Goal: Transaction & Acquisition: Purchase product/service

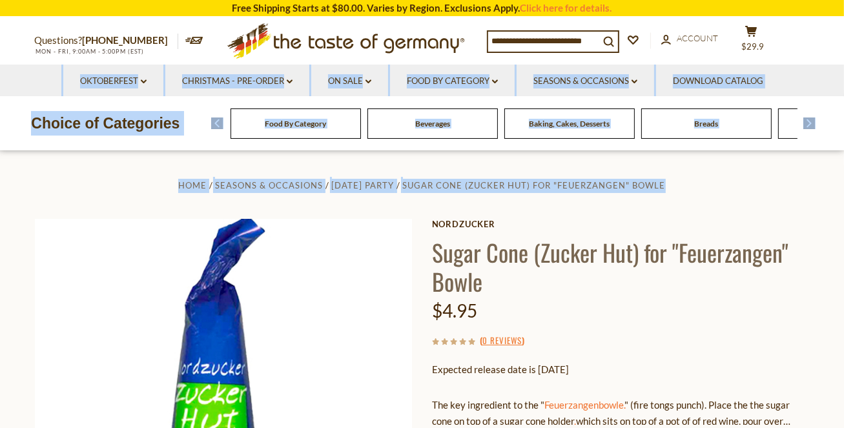
drag, startPoint x: 842, startPoint y: 36, endPoint x: 848, endPoint y: 120, distance: 84.2
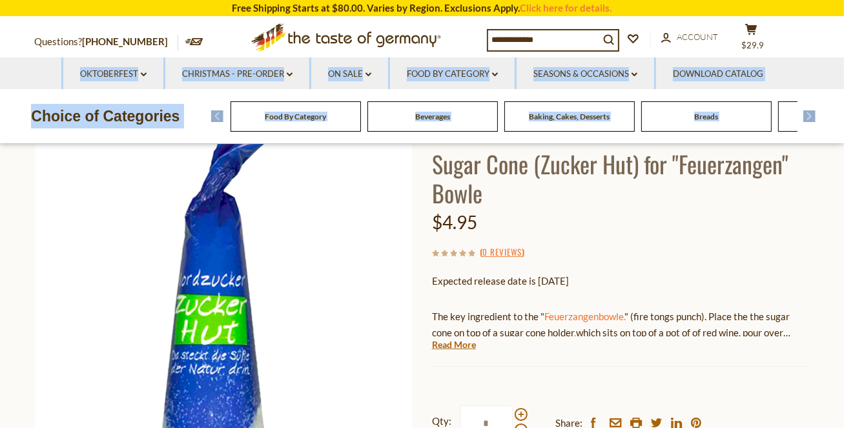
scroll to position [96, 0]
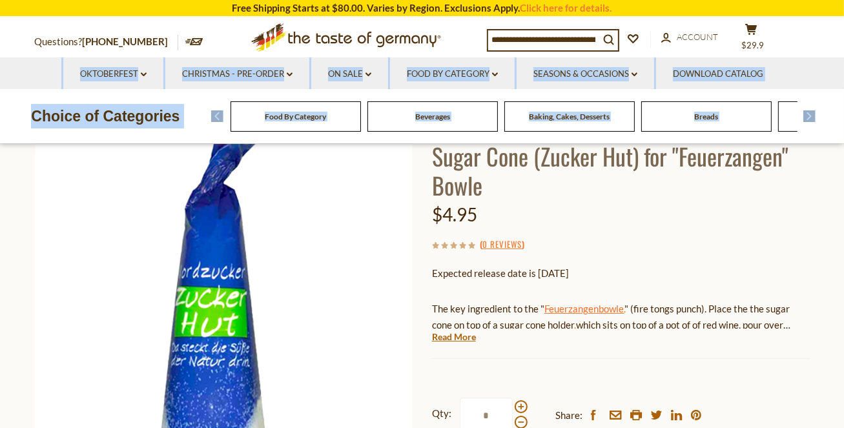
click at [587, 308] on link "Feuerzangenbowle." at bounding box center [585, 309] width 80 height 12
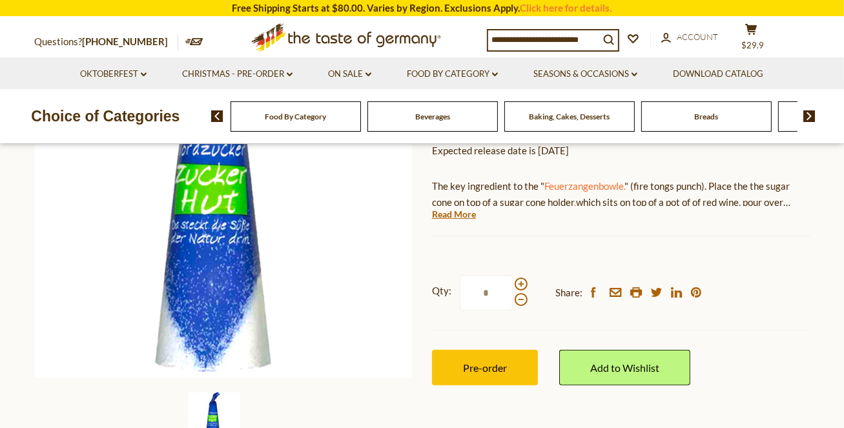
scroll to position [222, 0]
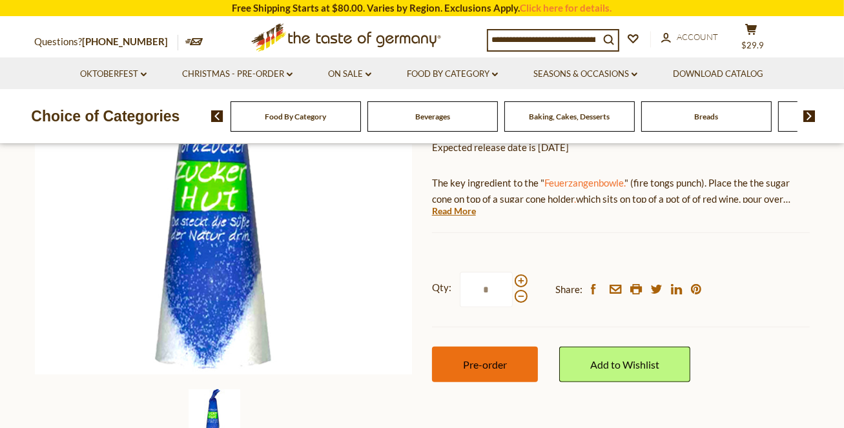
click at [486, 366] on span "Pre-order" at bounding box center [485, 365] width 44 height 12
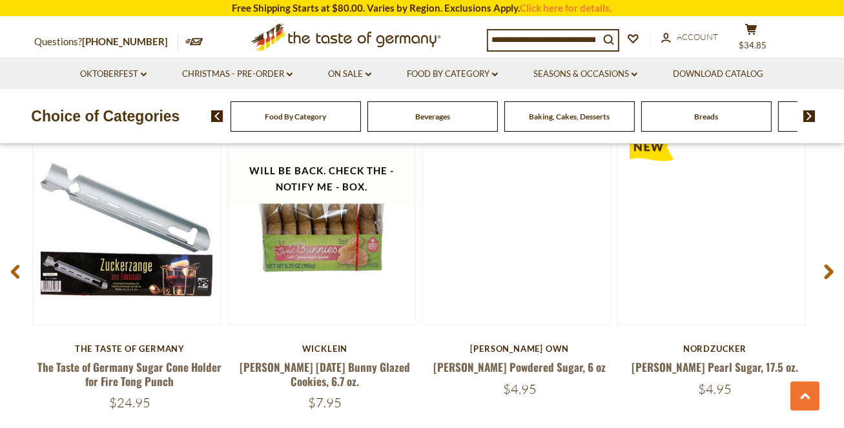
scroll to position [1809, 0]
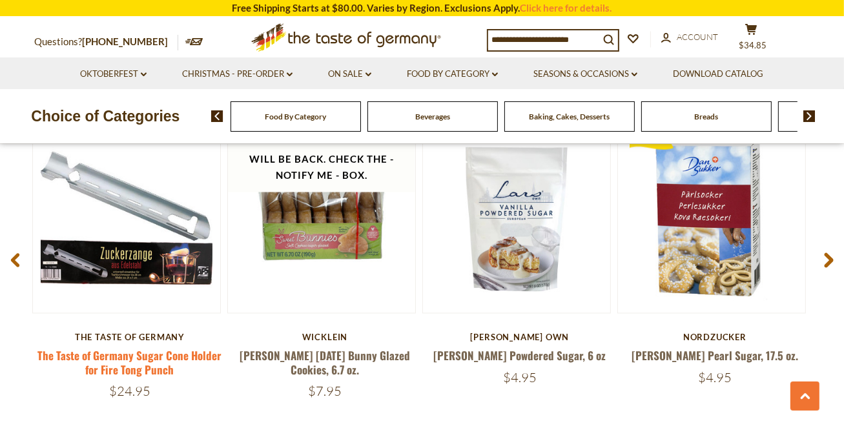
click at [181, 348] on link "The Taste of Germany Sugar Cone Holder for Fire Tong Punch" at bounding box center [130, 363] width 184 height 30
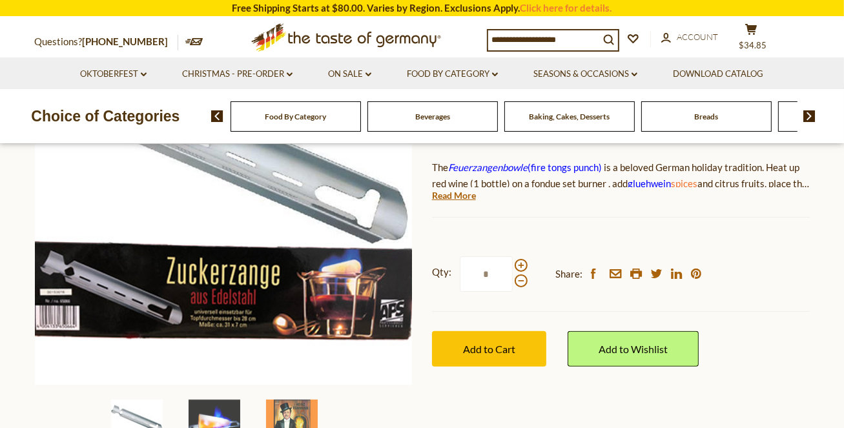
scroll to position [242, 0]
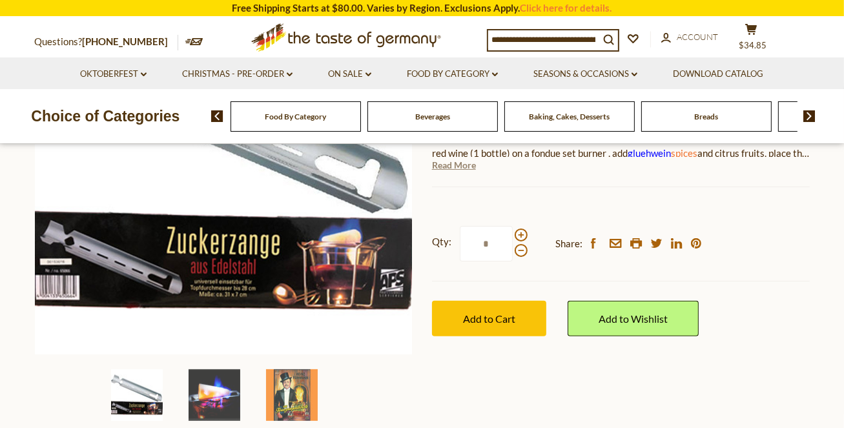
click at [460, 168] on link "Read More" at bounding box center [454, 165] width 44 height 13
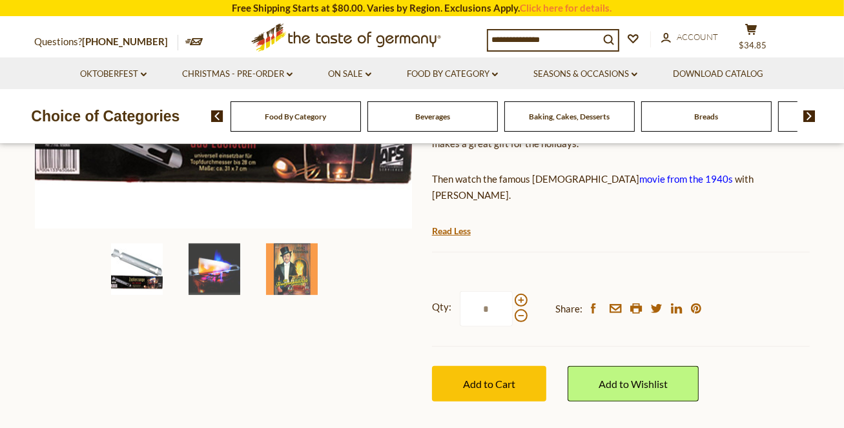
scroll to position [372, 0]
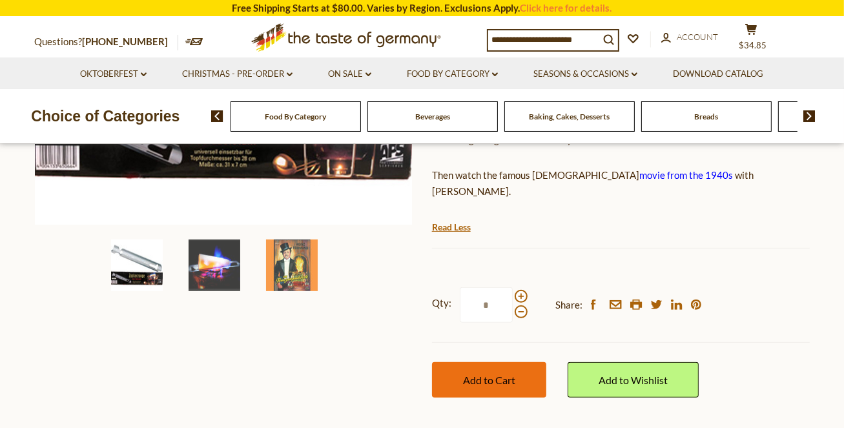
click at [519, 362] on button "Add to Cart" at bounding box center [489, 380] width 114 height 36
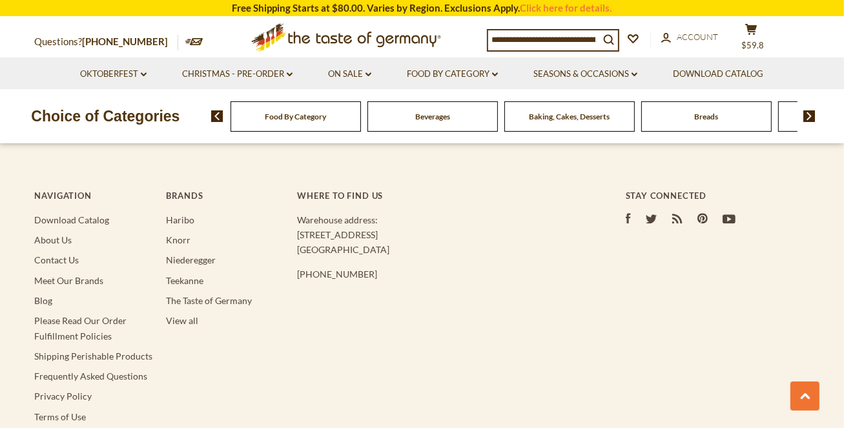
scroll to position [2447, 0]
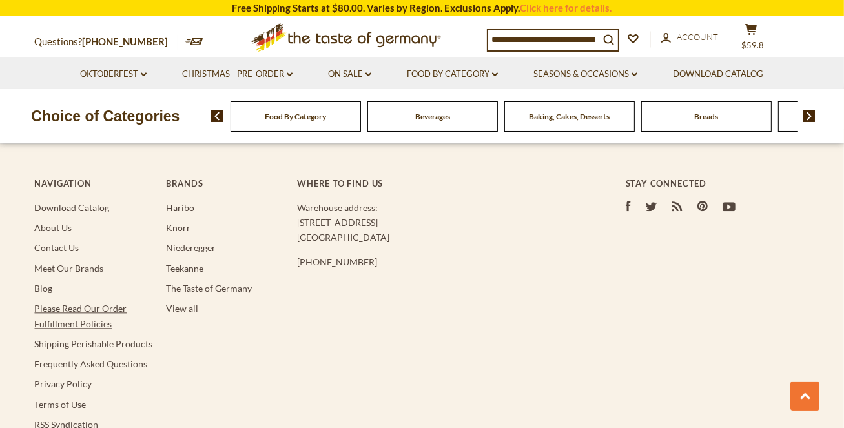
click at [95, 309] on link "Please Read Our Order Fulfillment Policies" at bounding box center [81, 316] width 92 height 26
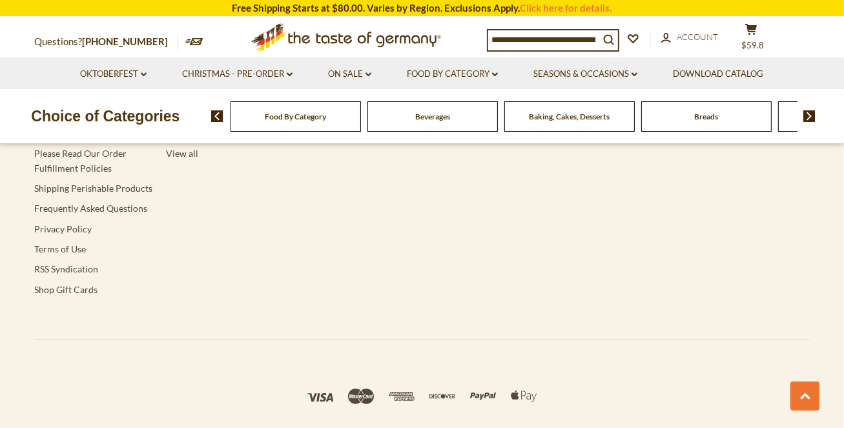
scroll to position [4188, 0]
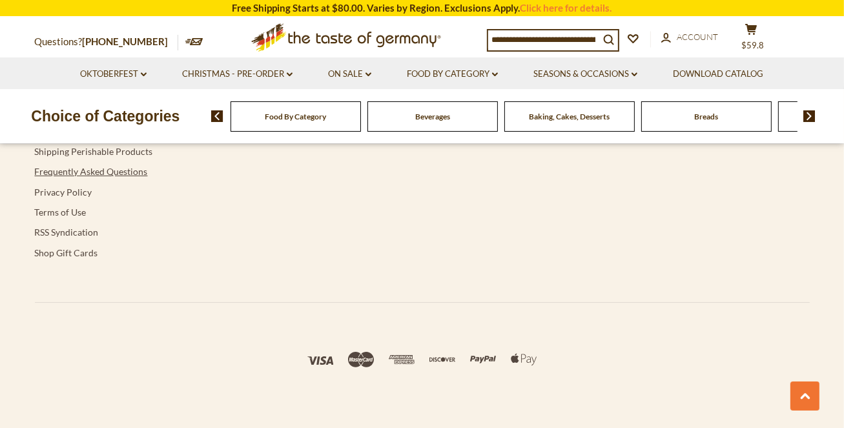
click at [94, 177] on link "Frequently Asked Questions" at bounding box center [91, 171] width 113 height 11
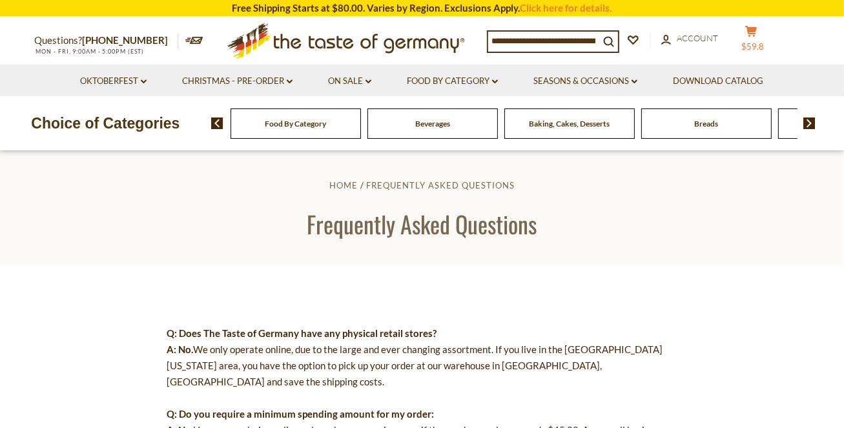
click at [753, 41] on button "cart $59.8" at bounding box center [752, 41] width 39 height 32
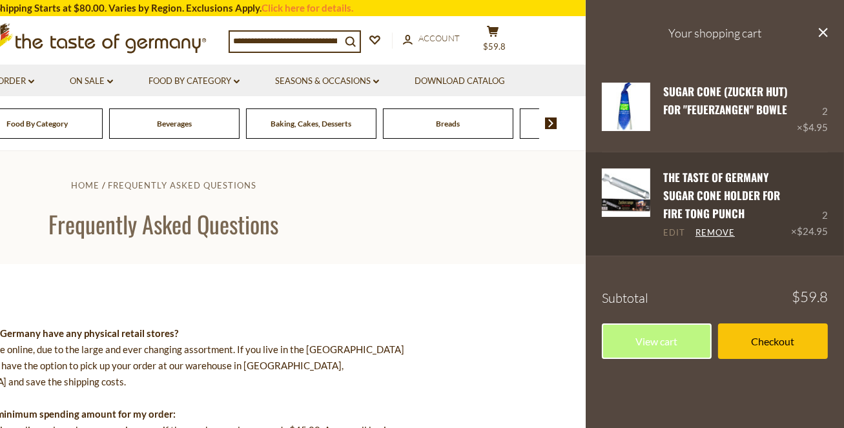
click at [674, 232] on link "Edit" at bounding box center [674, 233] width 22 height 12
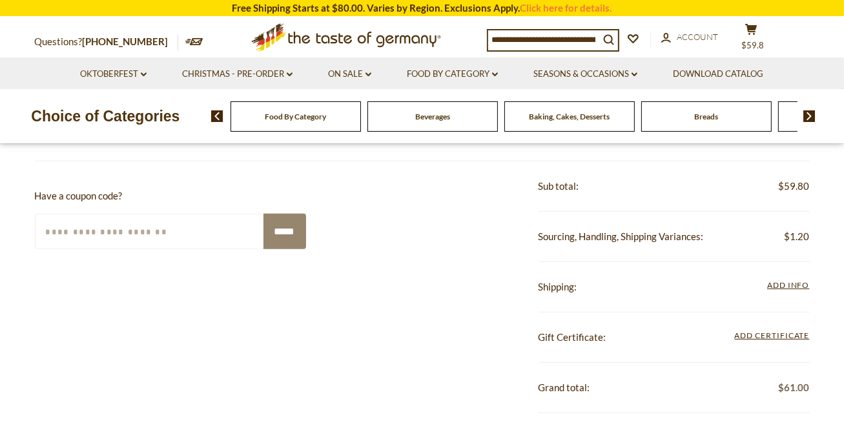
scroll to position [119, 0]
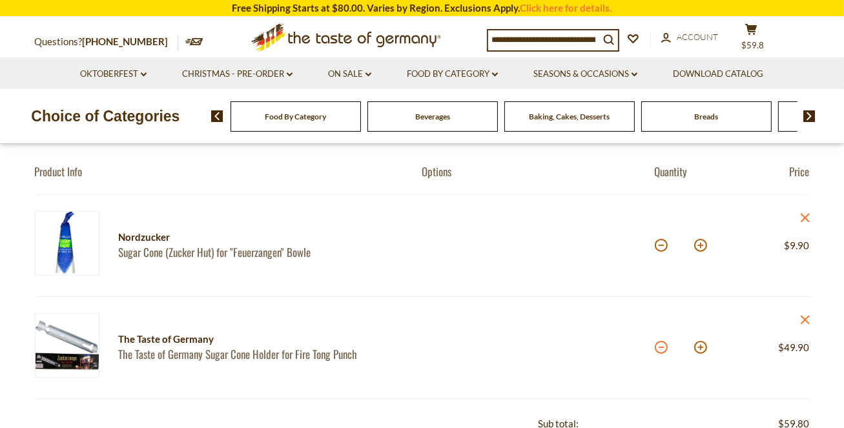
click at [661, 349] on button at bounding box center [661, 347] width 13 height 13
type input "*"
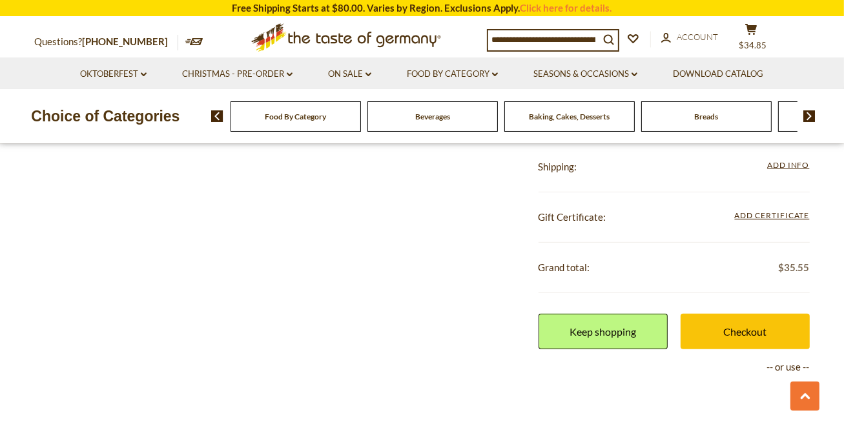
scroll to position [479, 0]
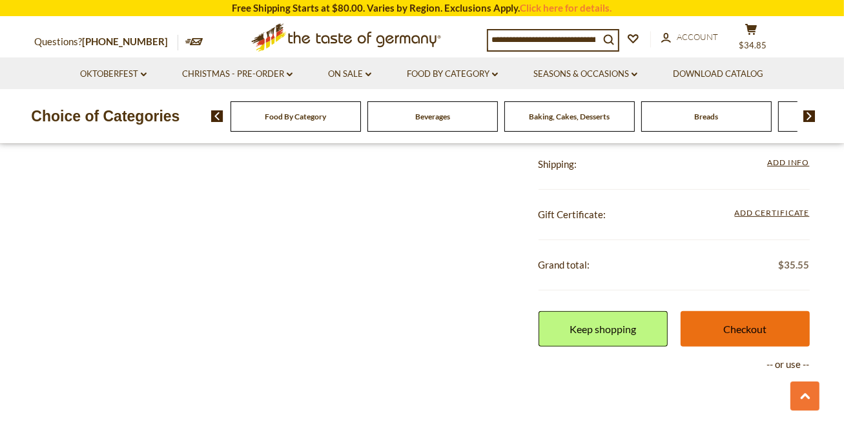
click at [732, 324] on link "Checkout" at bounding box center [745, 329] width 129 height 36
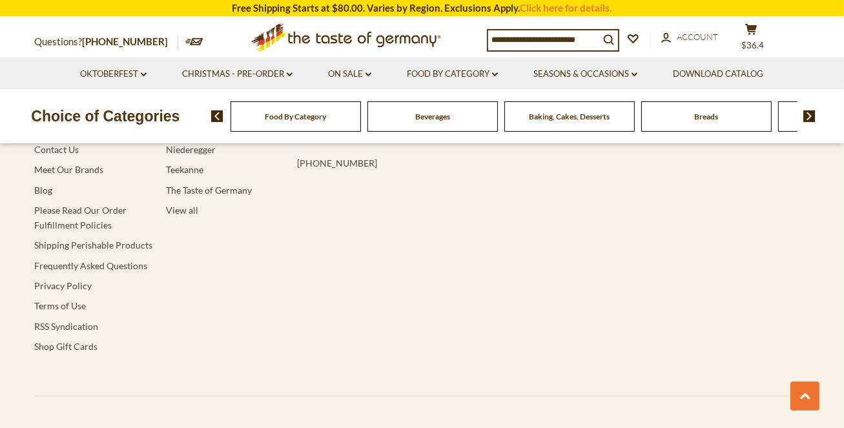
scroll to position [2417, 0]
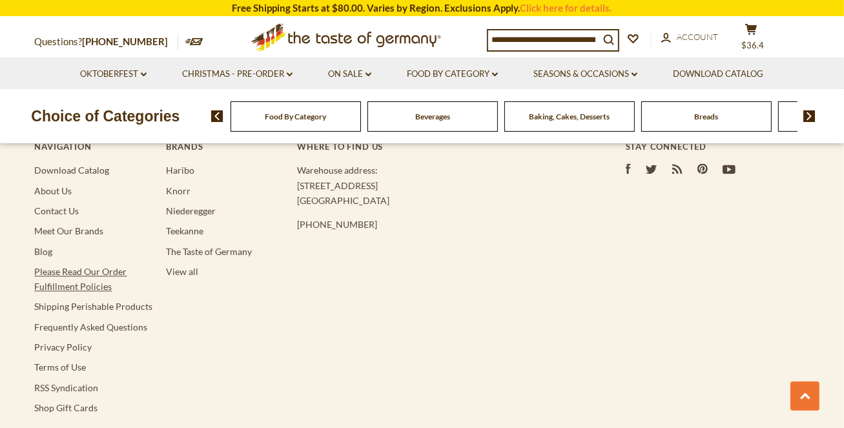
click at [85, 266] on link "Please Read Our Order Fulfillment Policies" at bounding box center [81, 279] width 92 height 26
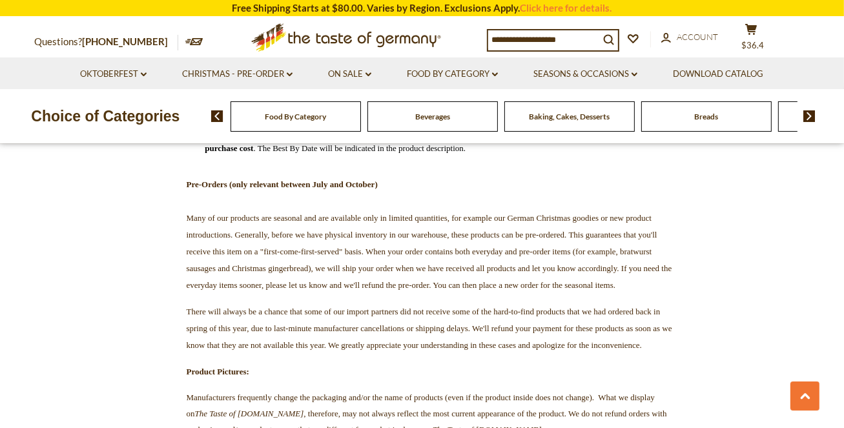
scroll to position [2355, 0]
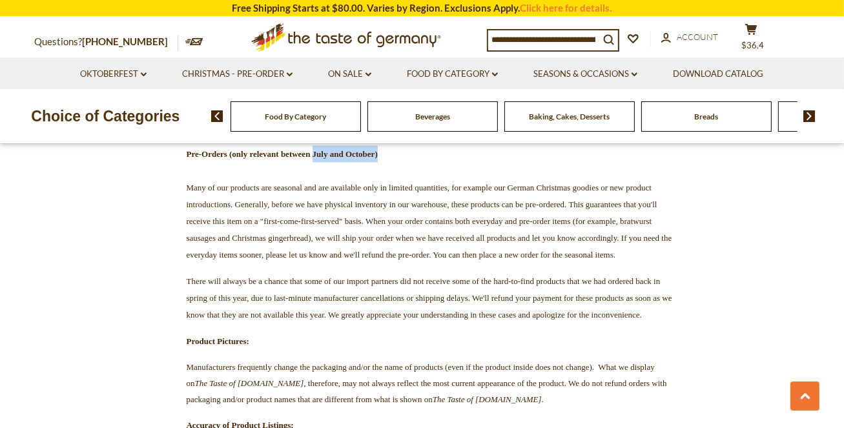
drag, startPoint x: 354, startPoint y: 175, endPoint x: 437, endPoint y: 183, distance: 83.0
click at [437, 183] on p "Pre-Orders (only relevant between July and October) Many of our products are se…" at bounding box center [422, 204] width 510 height 118
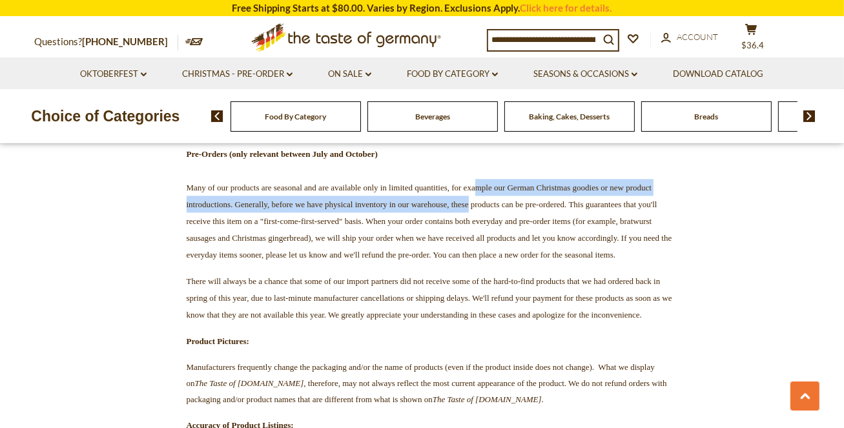
drag, startPoint x: 553, startPoint y: 207, endPoint x: 651, endPoint y: 225, distance: 100.0
click at [651, 225] on p "Pre-Orders (only relevant between July and October) Many of our products are se…" at bounding box center [422, 204] width 510 height 118
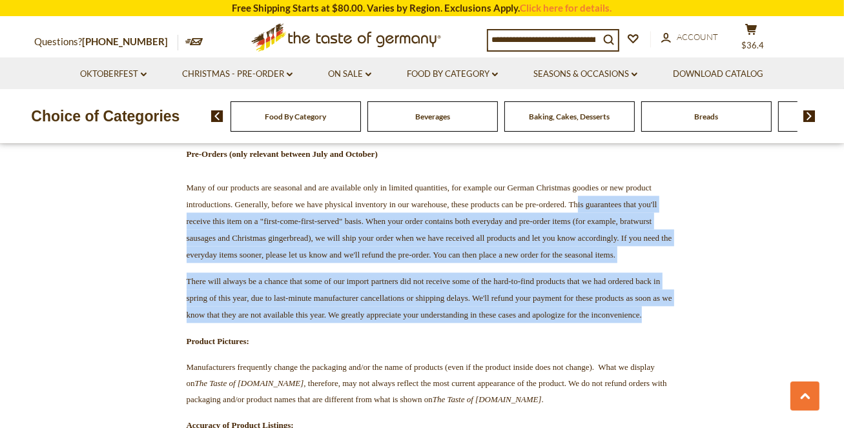
drag, startPoint x: 323, startPoint y: 237, endPoint x: 672, endPoint y: 369, distance: 373.5
click at [470, 320] on span "There will always be a chance that some of our import partners did not receive …" at bounding box center [430, 297] width 486 height 43
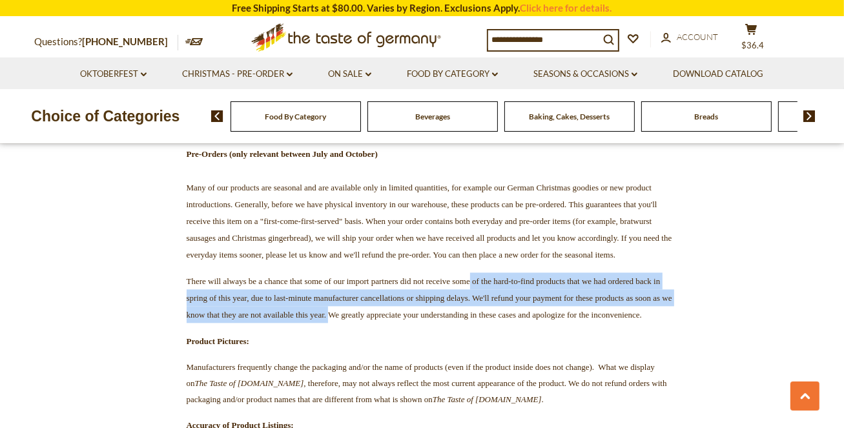
drag, startPoint x: 547, startPoint y: 325, endPoint x: 625, endPoint y: 353, distance: 83.2
click at [625, 320] on span "There will always be a chance that some of our import partners did not receive …" at bounding box center [430, 297] width 486 height 43
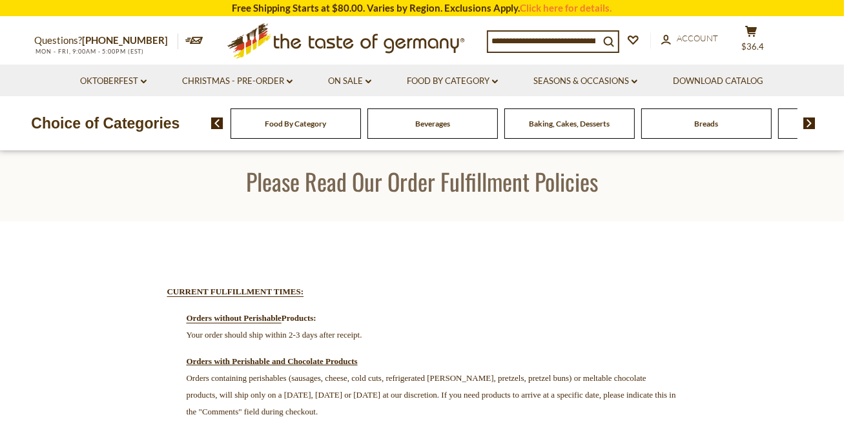
scroll to position [0, 0]
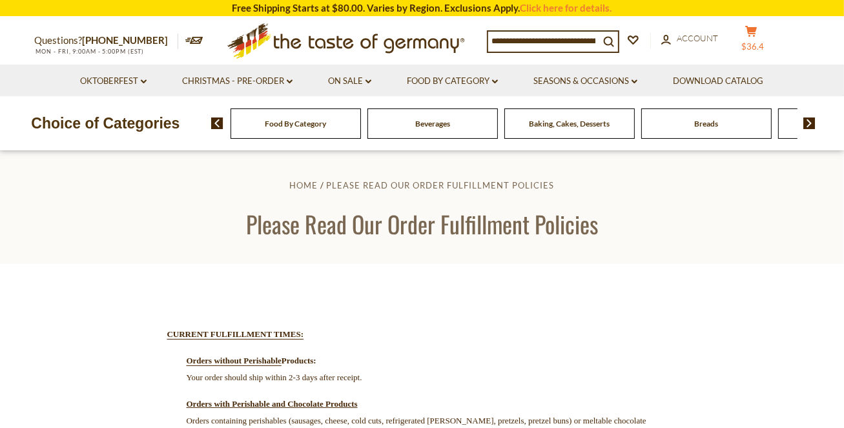
click at [749, 37] on icon at bounding box center [751, 31] width 12 height 11
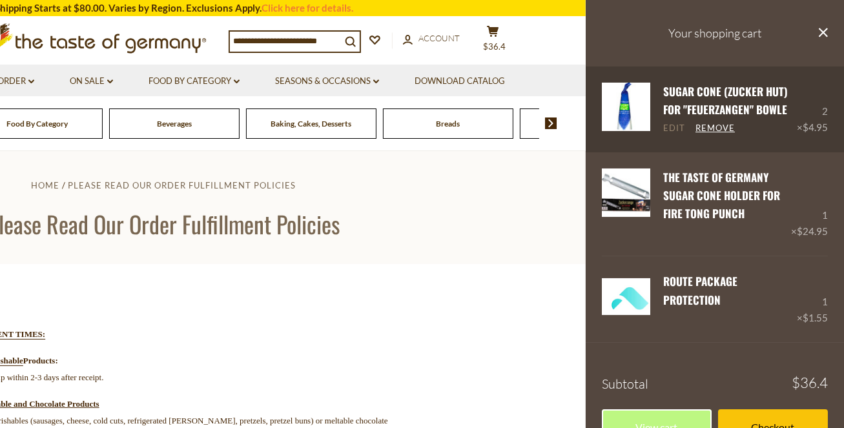
click at [675, 128] on link "Edit" at bounding box center [674, 129] width 22 height 12
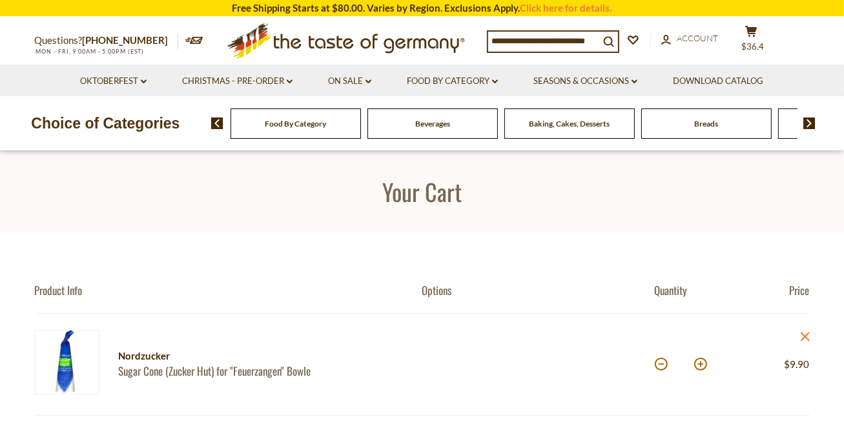
click at [698, 366] on button at bounding box center [700, 364] width 13 height 13
type input "*"
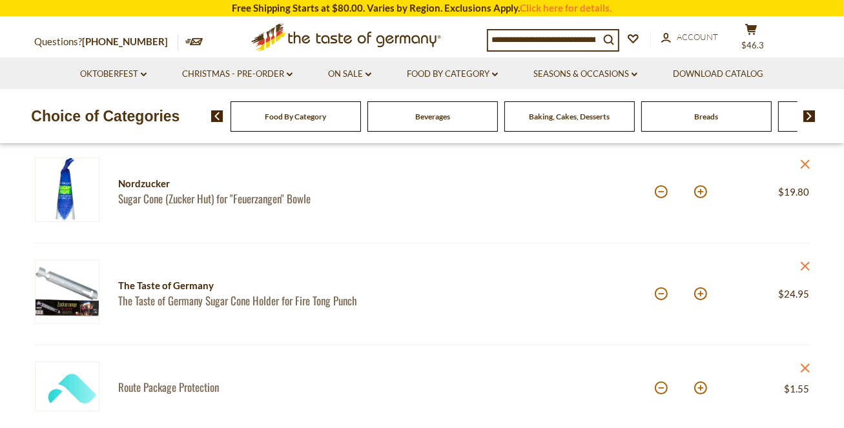
scroll to position [175, 0]
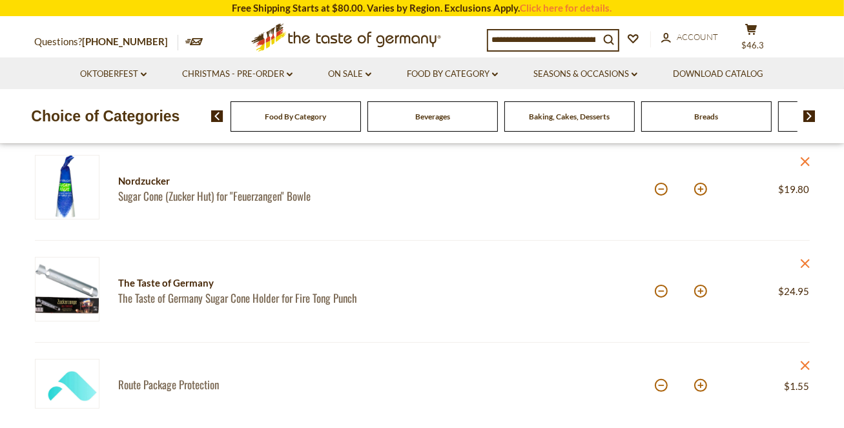
click at [189, 299] on link "The Taste of Germany Sugar Cone Holder for Fire Tong Punch" at bounding box center [259, 298] width 281 height 14
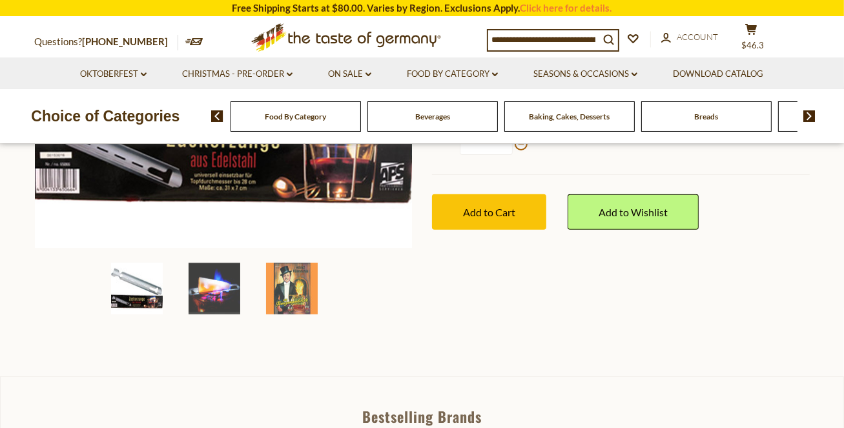
scroll to position [353, 0]
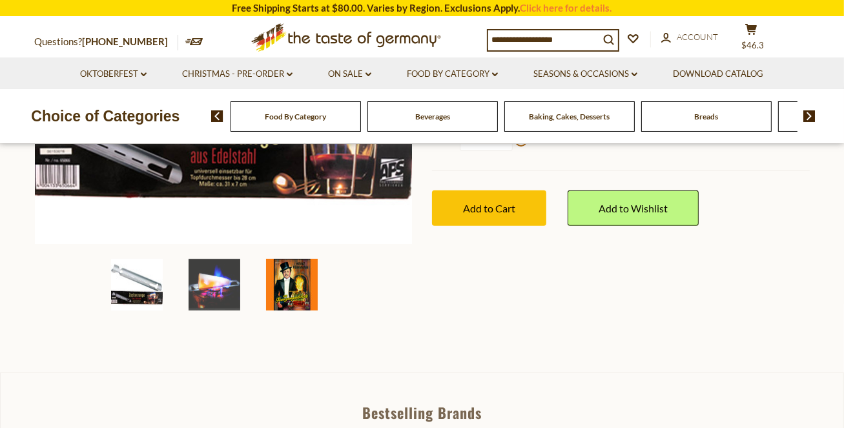
click at [300, 265] on img at bounding box center [292, 285] width 52 height 52
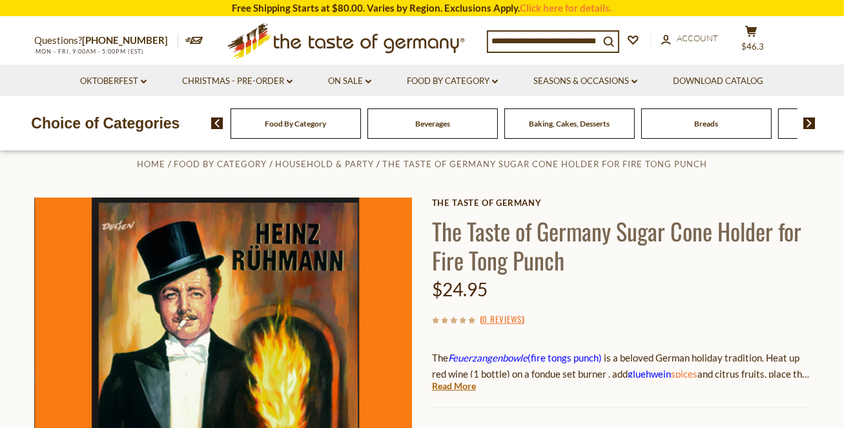
scroll to position [0, 0]
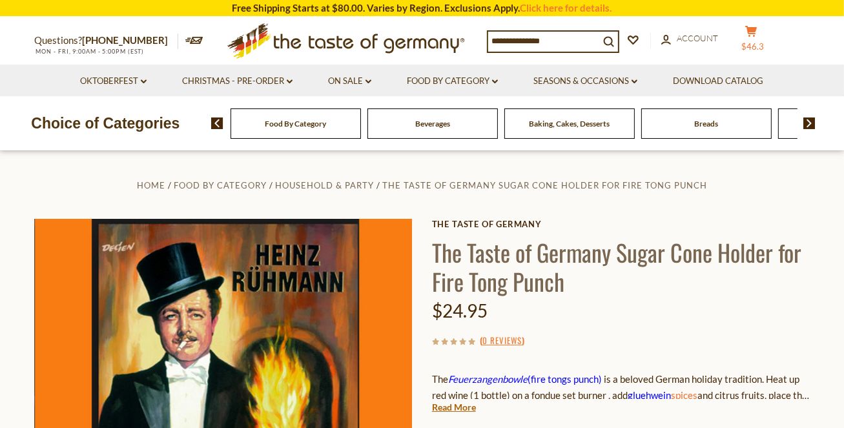
click at [745, 36] on icon at bounding box center [751, 31] width 12 height 11
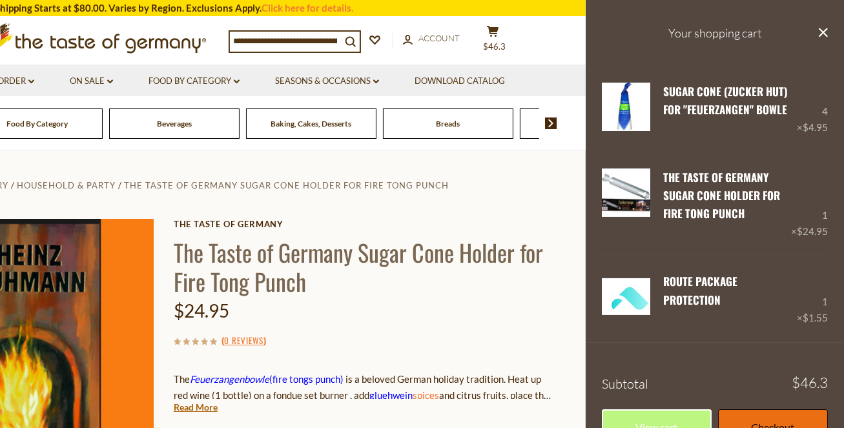
click at [747, 415] on link "Checkout" at bounding box center [773, 428] width 110 height 36
